Goal: Task Accomplishment & Management: Use online tool/utility

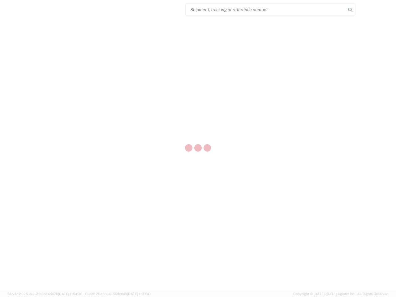
select select "US"
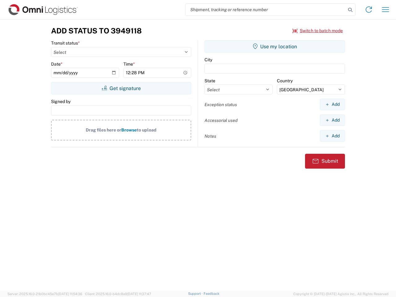
click at [266, 10] on input "search" at bounding box center [266, 10] width 160 height 12
click at [350, 10] on icon at bounding box center [350, 10] width 9 height 9
click at [369, 10] on icon at bounding box center [369, 10] width 10 height 10
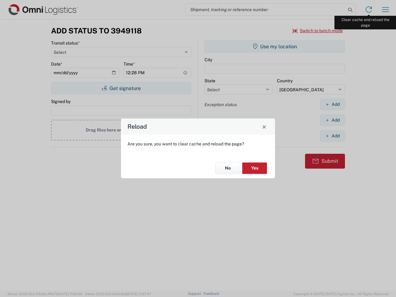
click at [386, 10] on div "Reload Are you sure, you want to clear cache and reload the page? No Yes" at bounding box center [198, 148] width 396 height 297
click at [318, 31] on div "Reload Are you sure, you want to clear cache and reload the page? No Yes" at bounding box center [198, 148] width 396 height 297
click at [121, 88] on div "Reload Are you sure, you want to clear cache and reload the page? No Yes" at bounding box center [198, 148] width 396 height 297
click at [275, 46] on div "Reload Are you sure, you want to clear cache and reload the page? No Yes" at bounding box center [198, 148] width 396 height 297
click at [332, 104] on div "Reload Are you sure, you want to clear cache and reload the page? No Yes" at bounding box center [198, 148] width 396 height 297
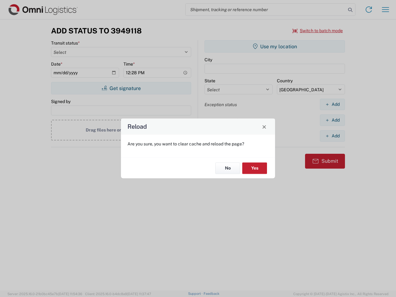
click at [332, 120] on div "Reload Are you sure, you want to clear cache and reload the page? No Yes" at bounding box center [198, 148] width 396 height 297
click at [332, 136] on div "Reload Are you sure, you want to clear cache and reload the page? No Yes" at bounding box center [198, 148] width 396 height 297
